Goal: Book appointment/travel/reservation

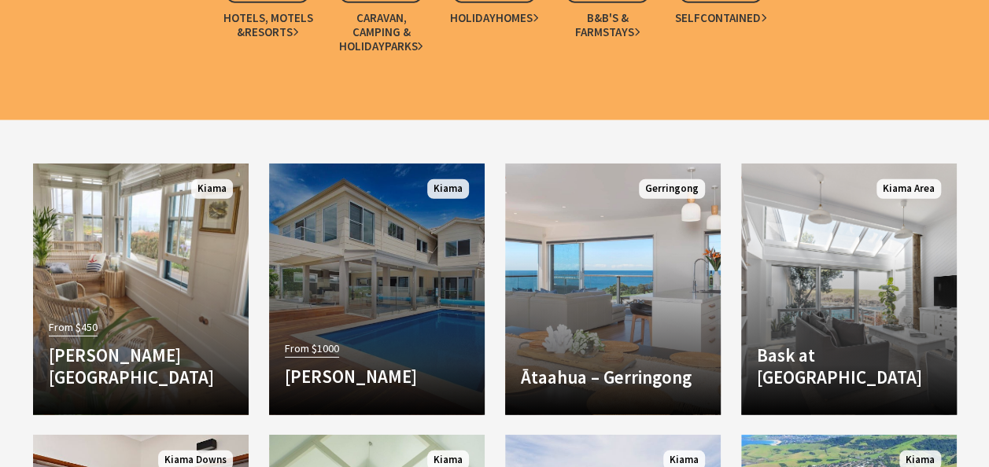
scroll to position [2202, 0]
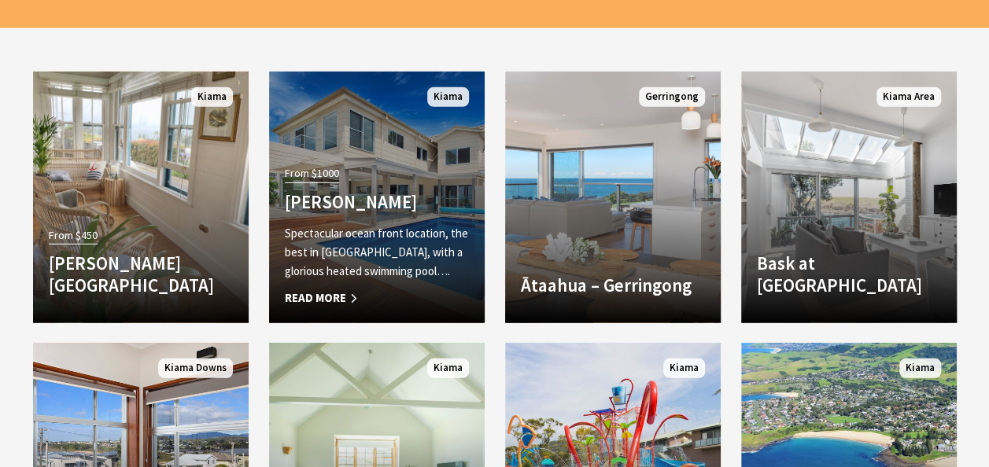
click at [406, 171] on div "From $1000 Amaroo Kiama Spectacular ocean front location, the best in Kiama, wi…" at bounding box center [376, 234] width 215 height 145
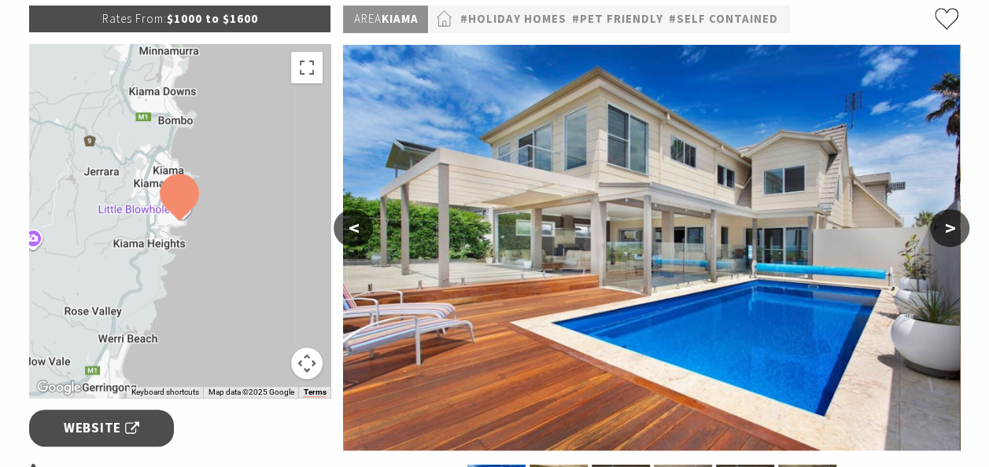
scroll to position [160, 0]
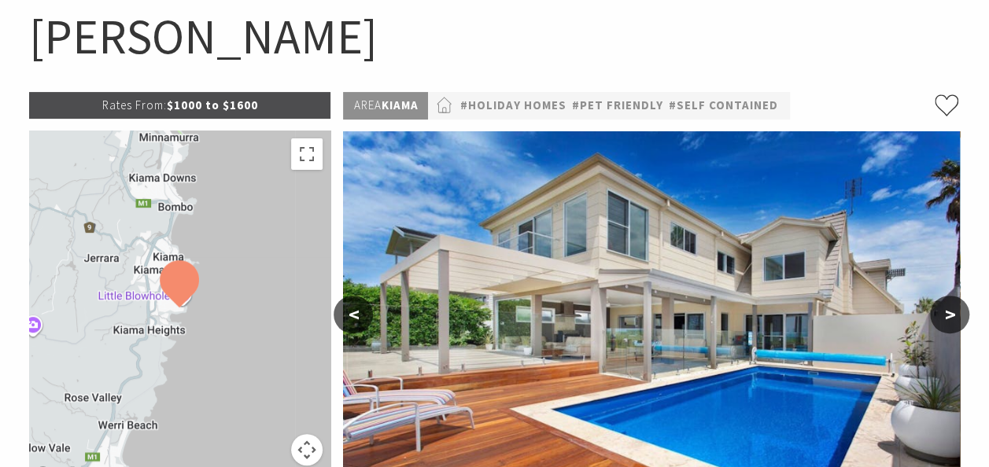
click at [955, 305] on button ">" at bounding box center [949, 315] width 39 height 38
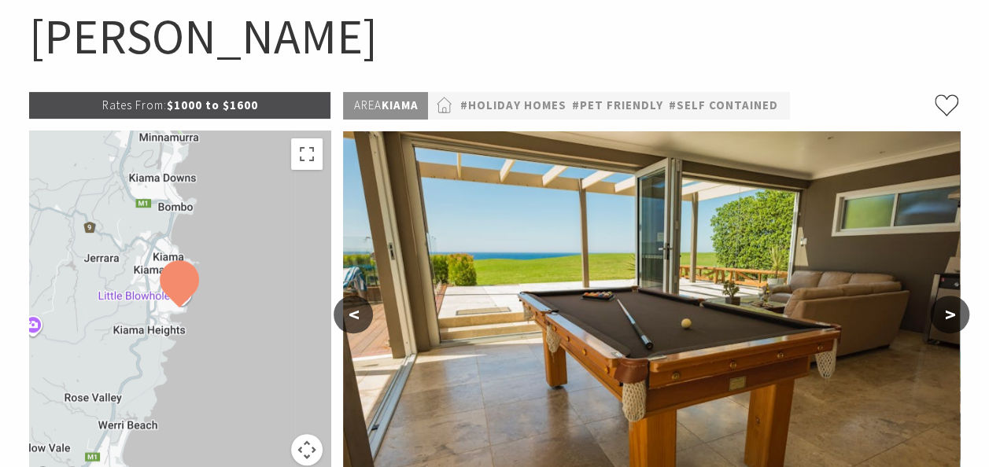
click at [950, 307] on button ">" at bounding box center [949, 315] width 39 height 38
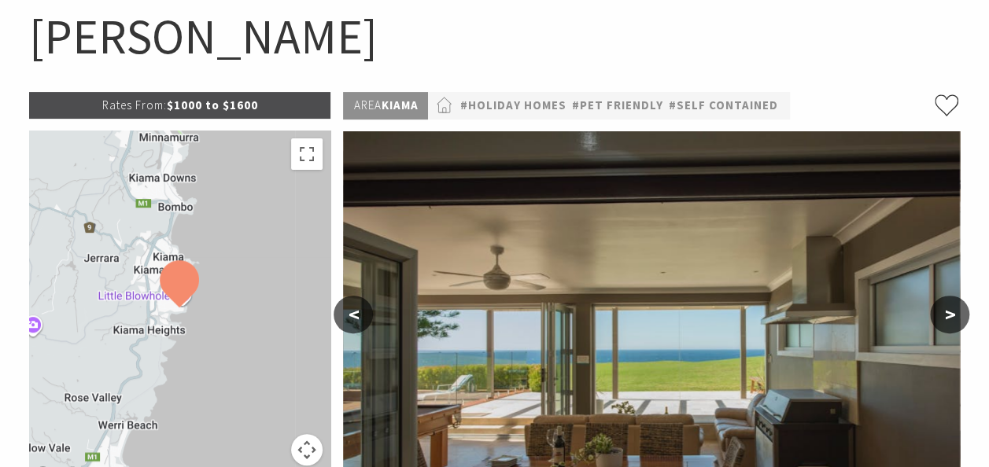
click at [953, 307] on button ">" at bounding box center [949, 315] width 39 height 38
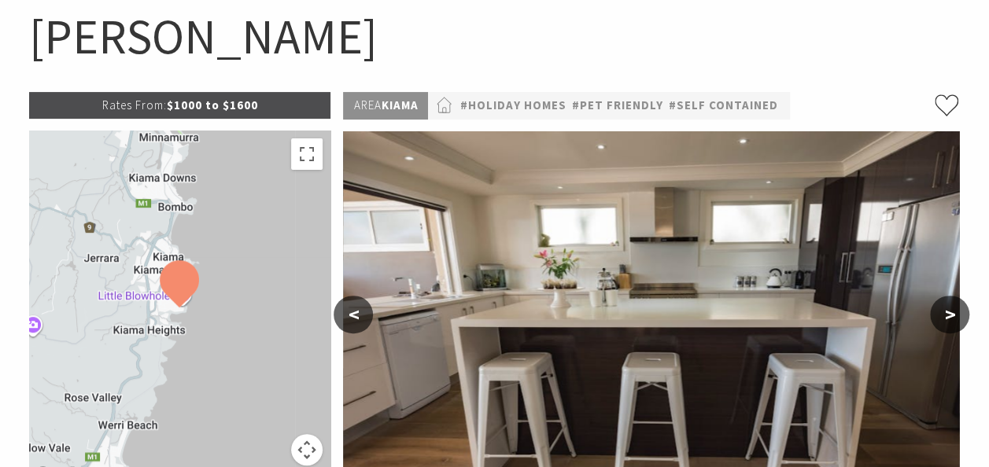
click at [953, 307] on button ">" at bounding box center [949, 315] width 39 height 38
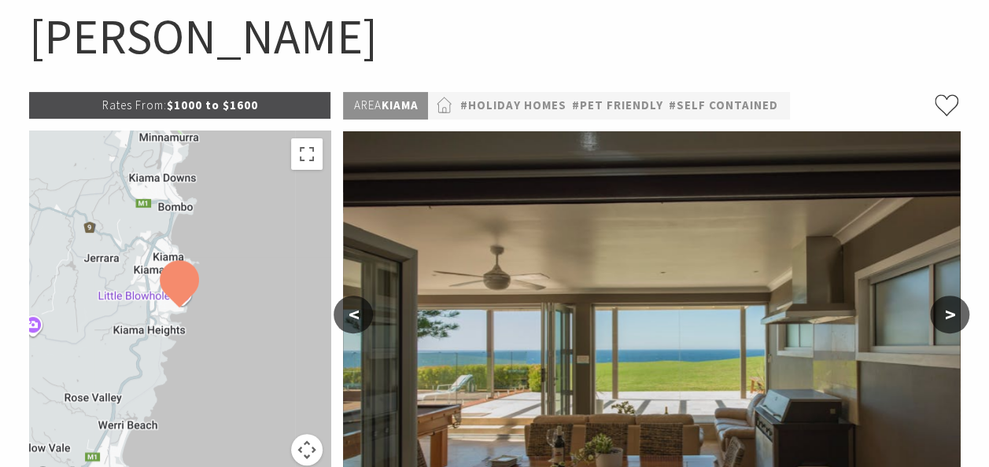
click at [953, 307] on button ">" at bounding box center [949, 315] width 39 height 38
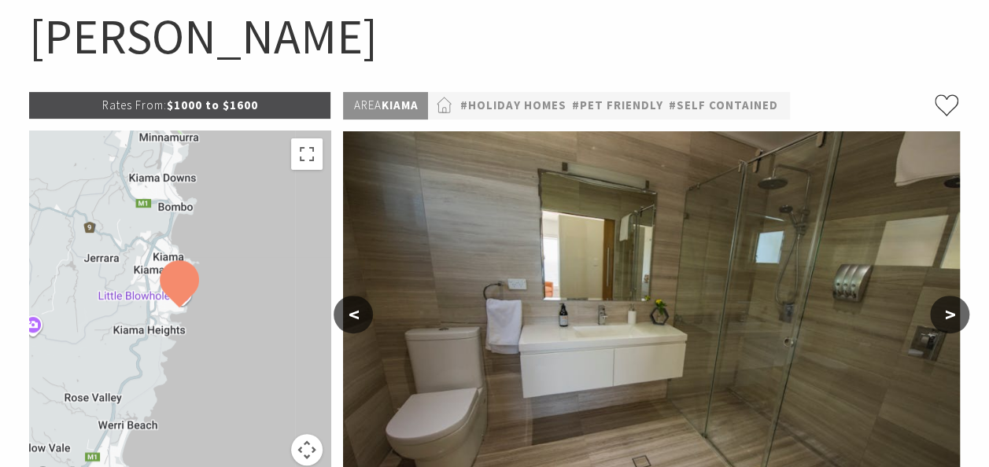
click at [953, 307] on button ">" at bounding box center [949, 315] width 39 height 38
click at [953, 315] on button ">" at bounding box center [949, 315] width 39 height 38
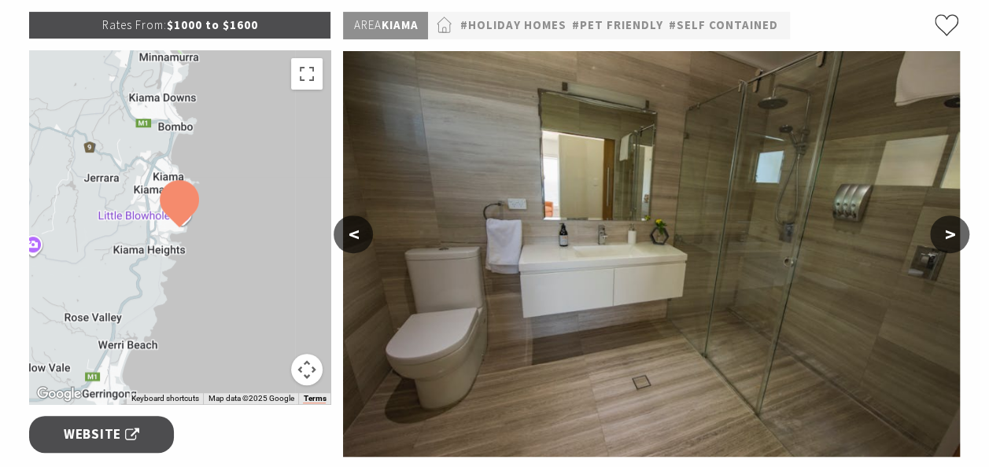
scroll to position [472, 0]
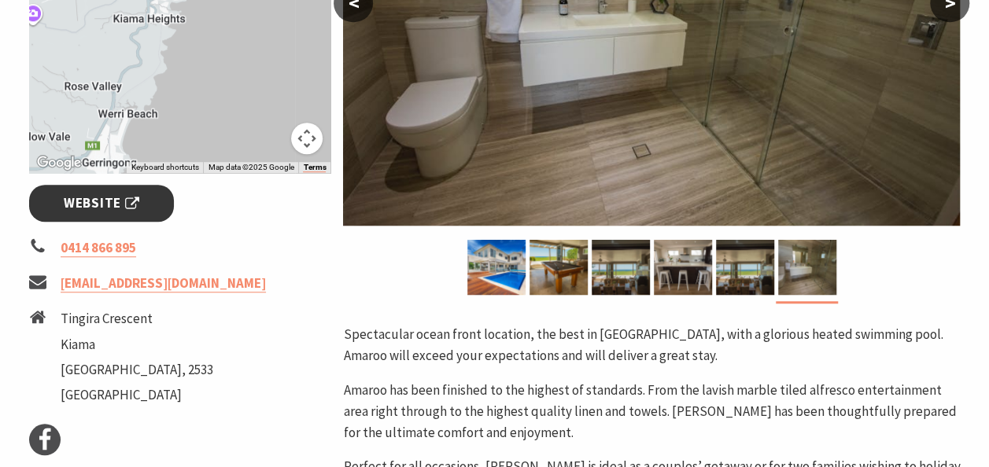
click at [146, 189] on link "Website" at bounding box center [101, 203] width 145 height 37
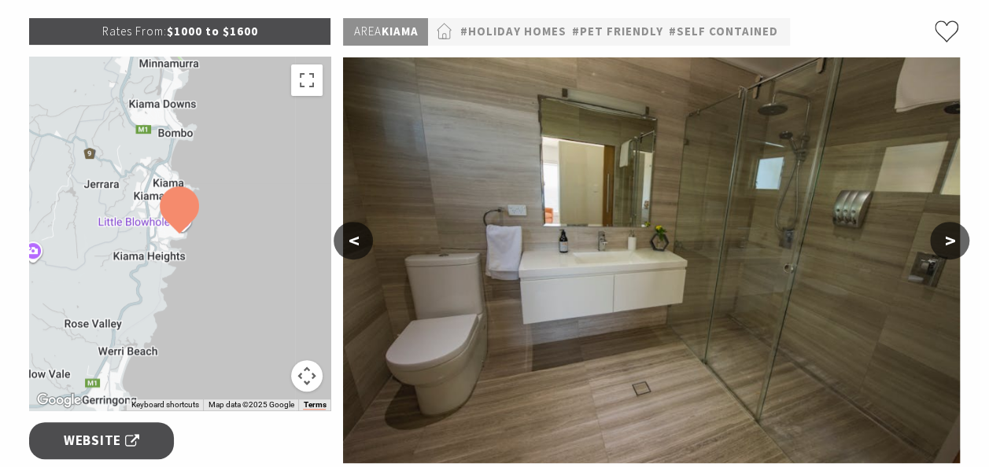
scroll to position [157, 0]
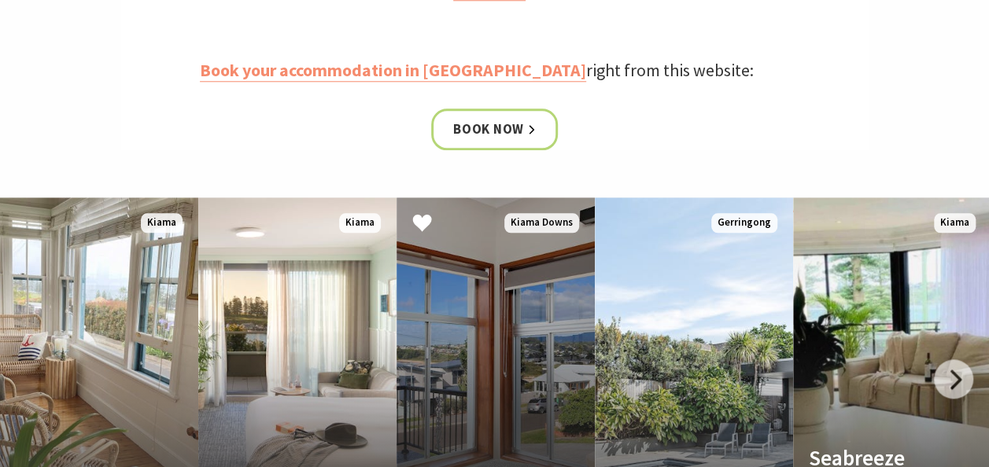
scroll to position [786, 0]
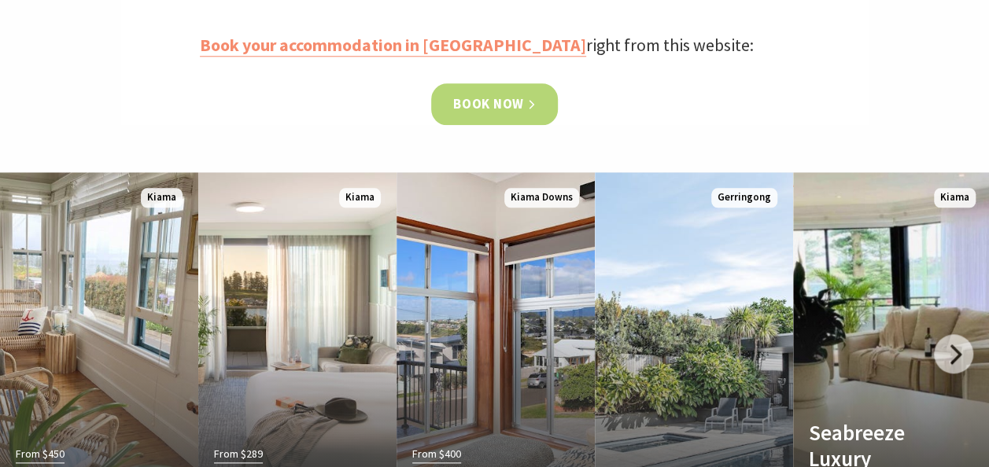
click at [486, 109] on link "Book now" at bounding box center [494, 104] width 127 height 42
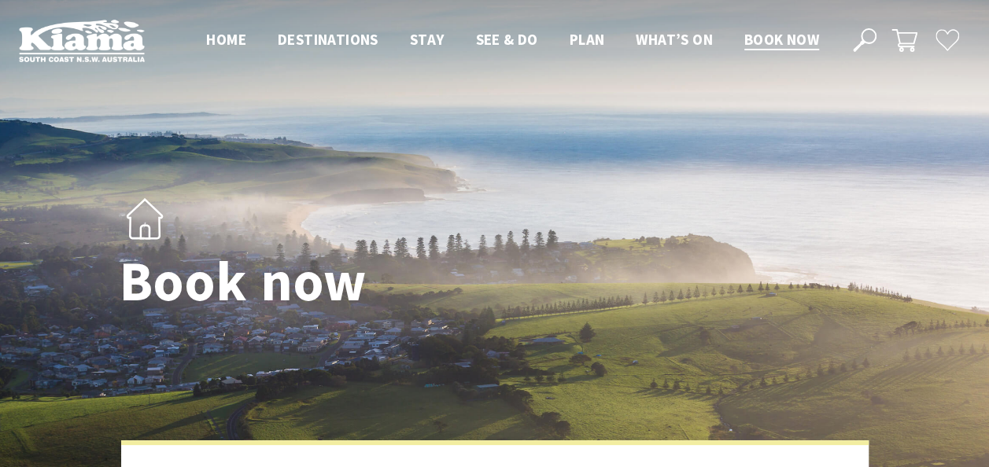
select select "3"
select select "2"
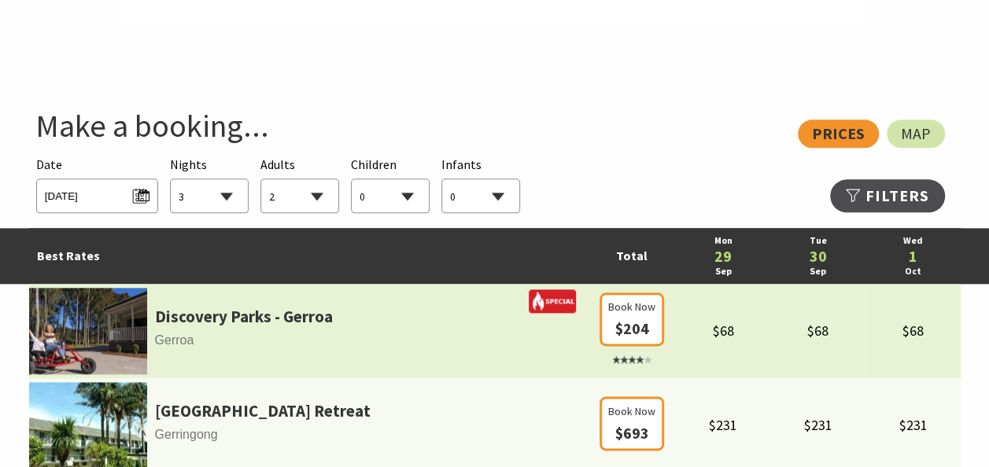
scroll to position [786, 0]
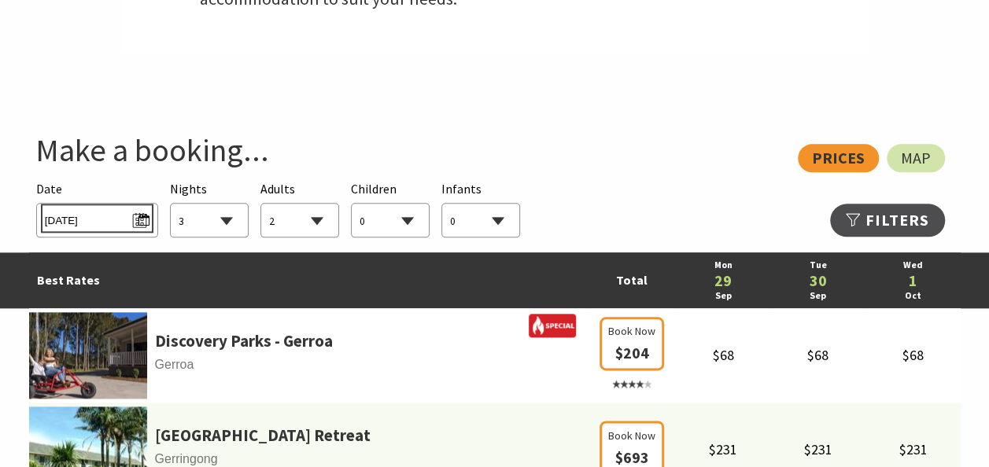
click at [145, 222] on span "Mon 29/09/2025" at bounding box center [97, 218] width 105 height 21
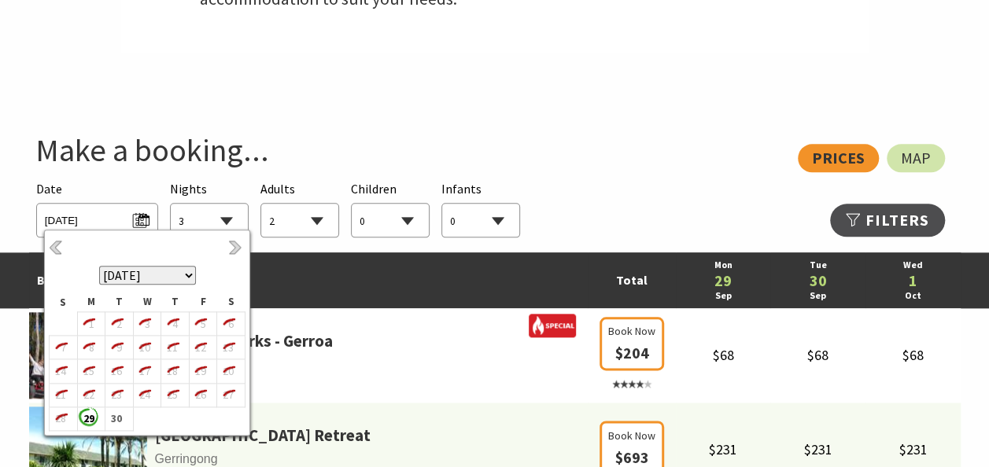
click at [190, 278] on select "September 2025 October 2025 November 2025 December 2025 January 2026 February 2…" at bounding box center [147, 275] width 97 height 19
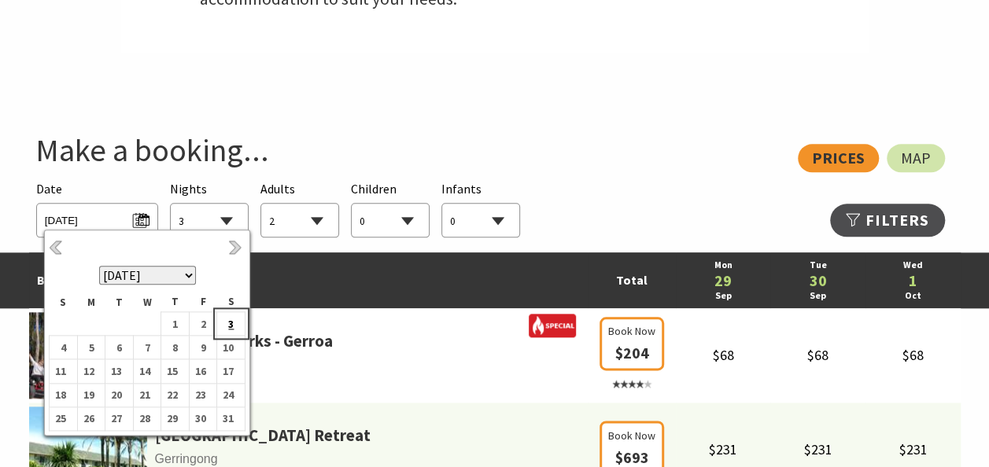
click at [234, 327] on b "3" at bounding box center [227, 324] width 20 height 20
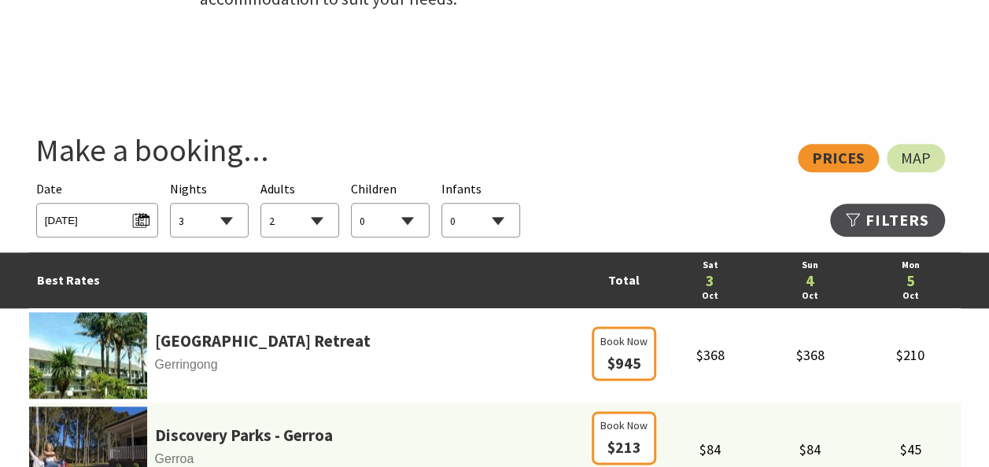
click at [233, 222] on select "1 2 3 4 5 6 7 8 9 10 11 12 13 14 15 16 17 18 19 20 21 22 23 24 25 26 27 28 29 30" at bounding box center [209, 221] width 77 height 35
select select "1"
click at [171, 204] on select "1 2 3 4 5 6 7 8 9 10 11 12 13 14 15 16 17 18 19 20 21 22 23 24 25 26 27 28 29 30" at bounding box center [209, 221] width 77 height 35
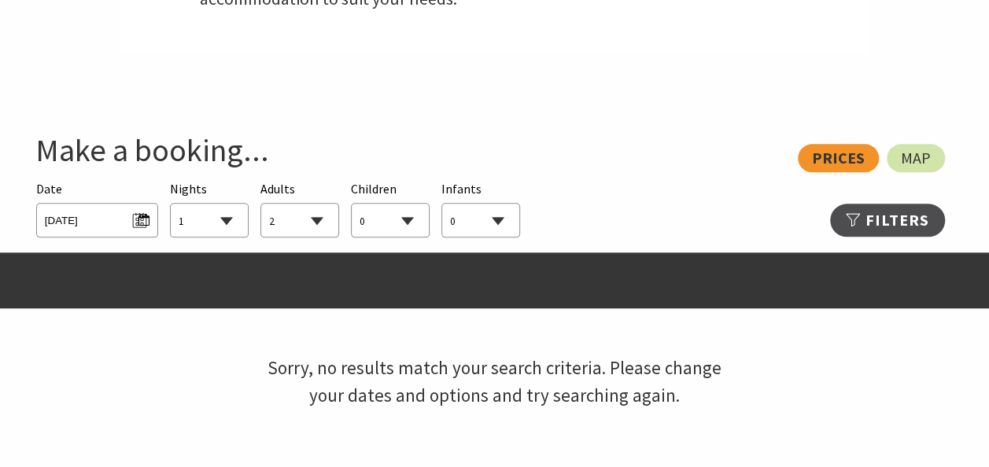
click at [315, 226] on select "0 1 2 3 4 5 6 7 8 9 10 11 12 13 14 15 16 17 18 19 20 21 22 23 24 25 26 27 28 29…" at bounding box center [299, 221] width 77 height 35
click at [261, 204] on select "0 1 2 3 4 5 6 7 8 9 10 11 12 13 14 15 16 17 18 19 20 21 22 23 24 25 26 27 28 29…" at bounding box center [299, 221] width 77 height 35
click at [310, 225] on select "0 1 2 3 4 5 6 7 8 9 10 11 12 13 14 15 16 17 18 19 20 21 22 23 24 25 26 27 28 29…" at bounding box center [299, 221] width 77 height 35
click at [261, 204] on select "0 1 2 3 4 5 6 7 8 9 10 11 12 13 14 15 16 17 18 19 20 21 22 23 24 25 26 27 28 29…" at bounding box center [299, 221] width 77 height 35
click at [311, 227] on select "0 1 2 3 4 5 6 7 8 9 10 11 12 13 14 15 16 17 18 19 20 21 22 23 24 25 26 27 28 29…" at bounding box center [299, 221] width 77 height 35
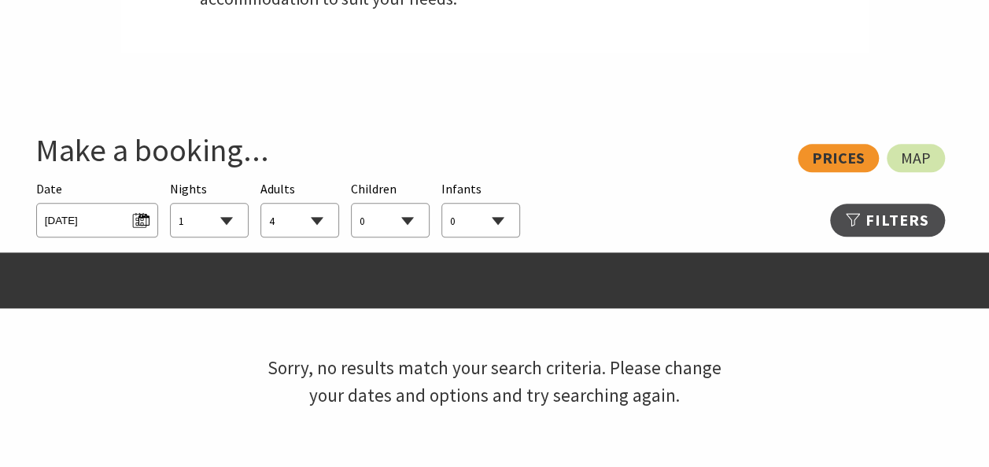
select select "2"
click at [261, 204] on select "0 1 2 3 4 5 6 7 8 9 10 11 12 13 14 15 16 17 18 19 20 21 22 23 24 25 26 27 28 29…" at bounding box center [299, 221] width 77 height 35
